Goal: Navigation & Orientation: Find specific page/section

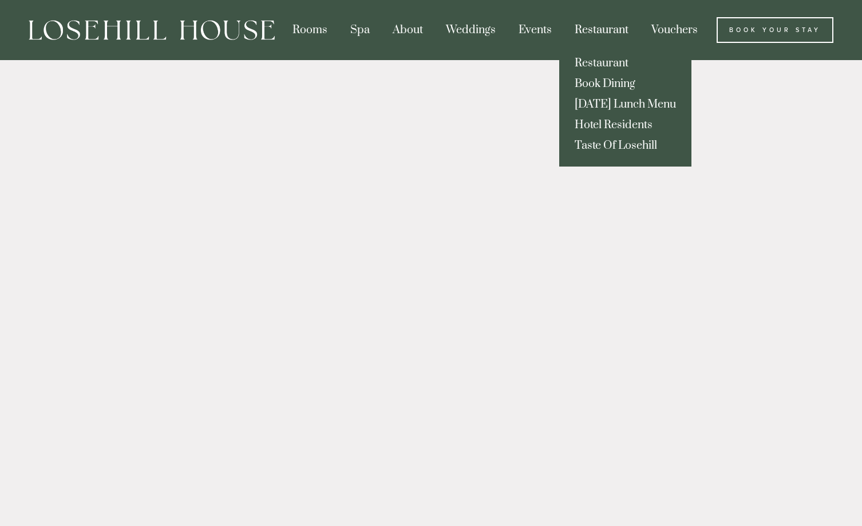
click at [598, 25] on div "Restaurant" at bounding box center [601, 30] width 74 height 26
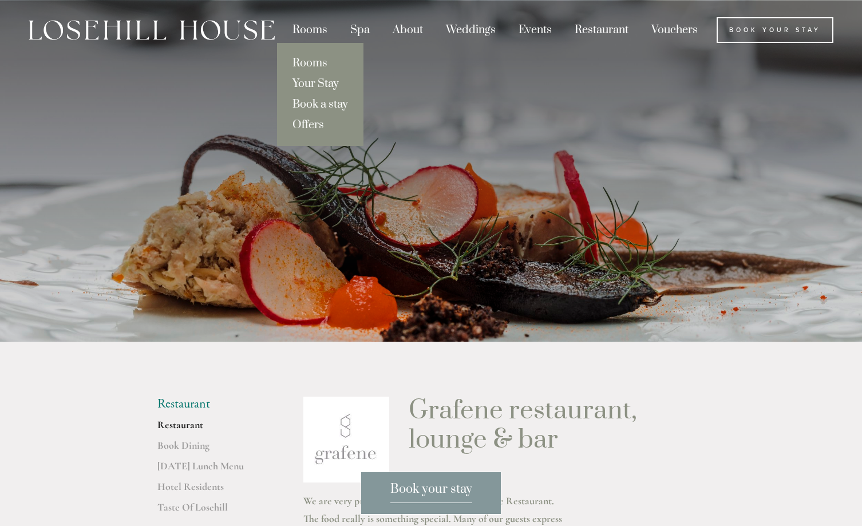
click at [313, 29] on div "Rooms" at bounding box center [309, 30] width 55 height 26
